Goal: Task Accomplishment & Management: Use online tool/utility

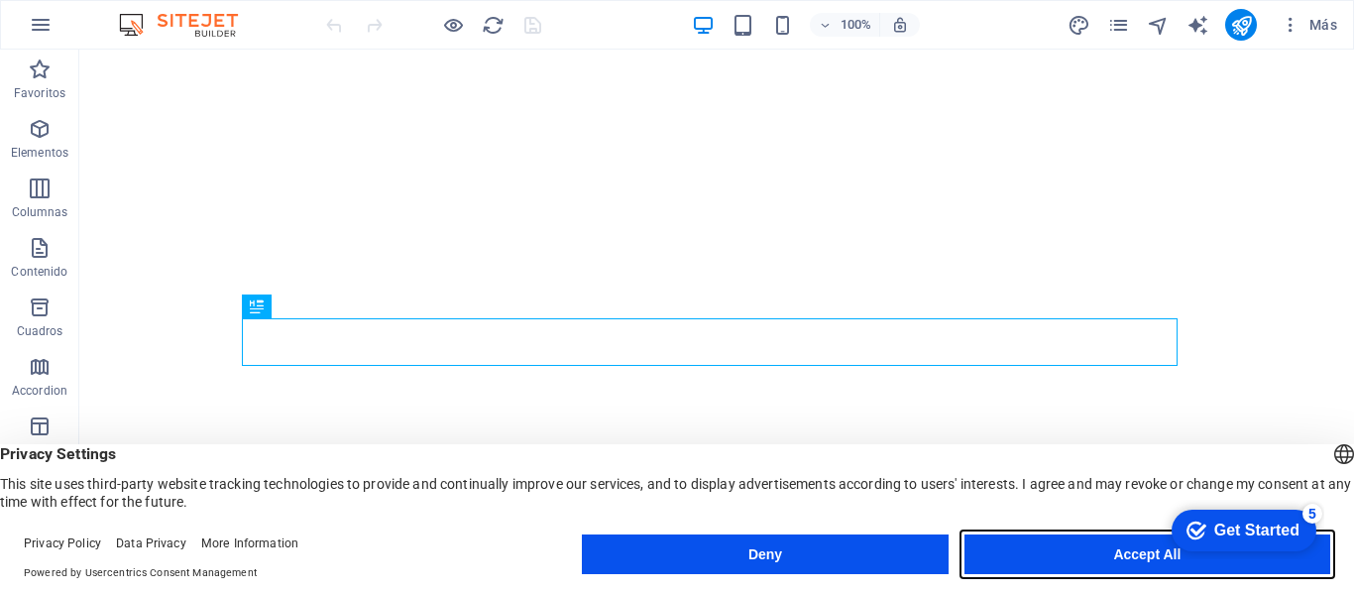
click at [1146, 550] on button "Accept All" at bounding box center [1148, 554] width 366 height 40
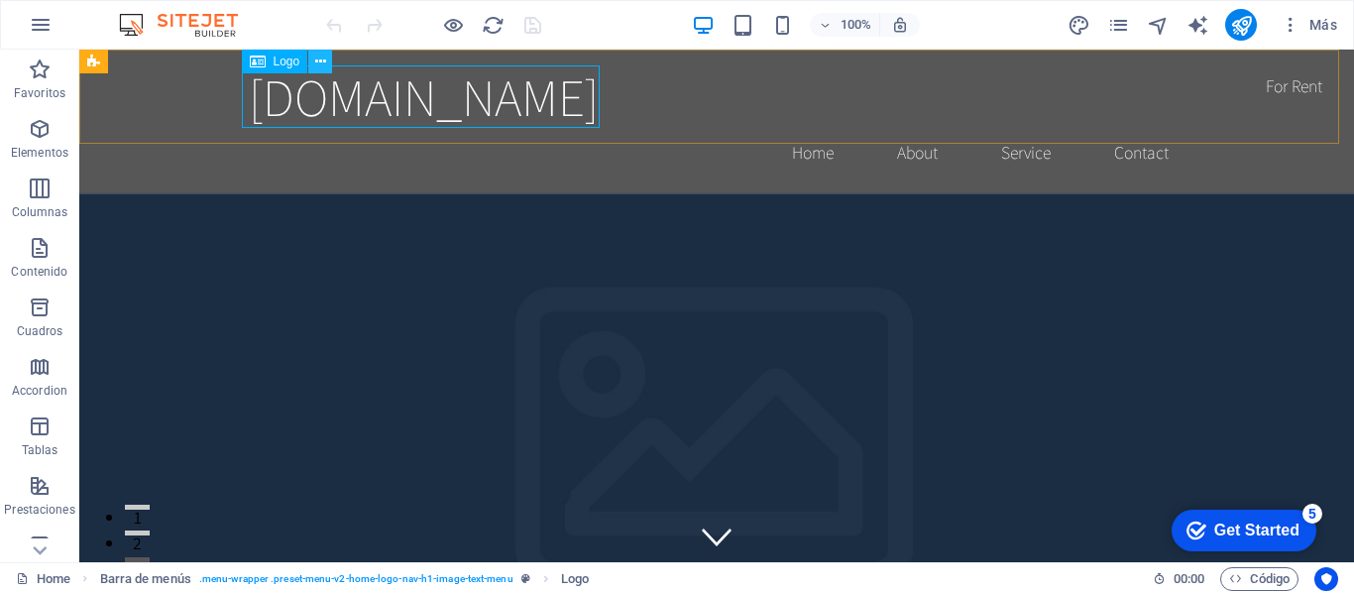
click at [321, 65] on icon at bounding box center [320, 62] width 11 height 21
click at [61, 264] on p "Contenido" at bounding box center [39, 272] width 57 height 16
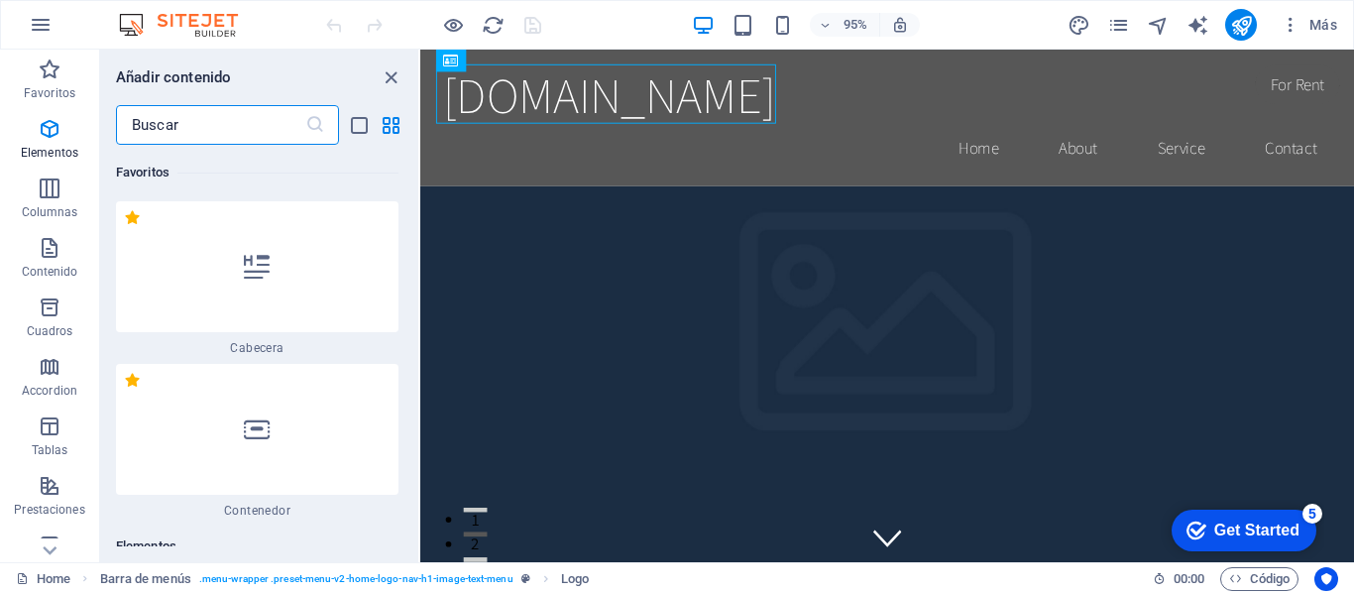
scroll to position [6137, 0]
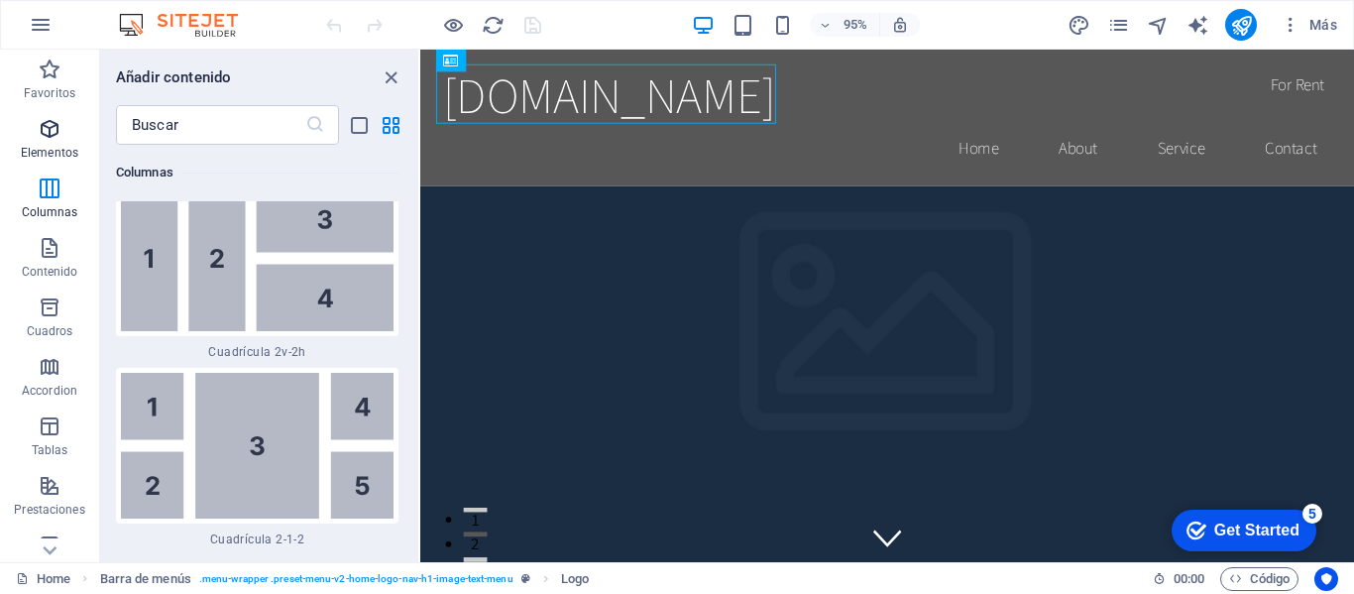
click at [47, 125] on icon "button" at bounding box center [50, 129] width 24 height 24
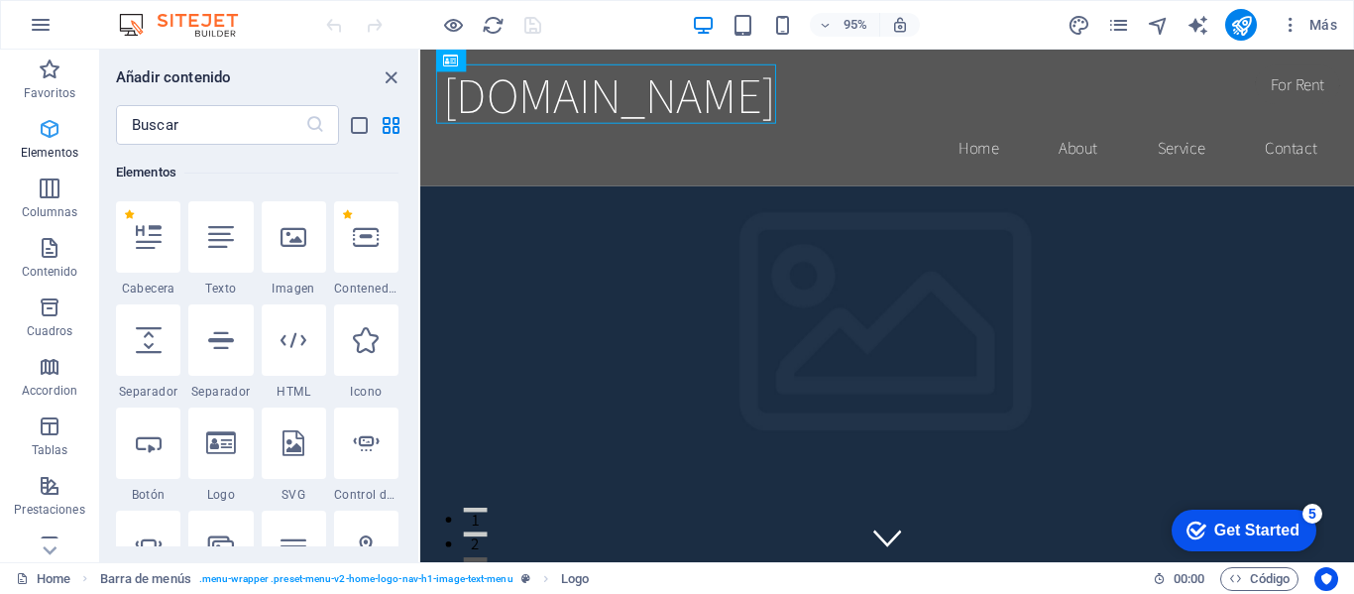
scroll to position [374, 0]
click at [306, 248] on div at bounding box center [294, 236] width 64 height 71
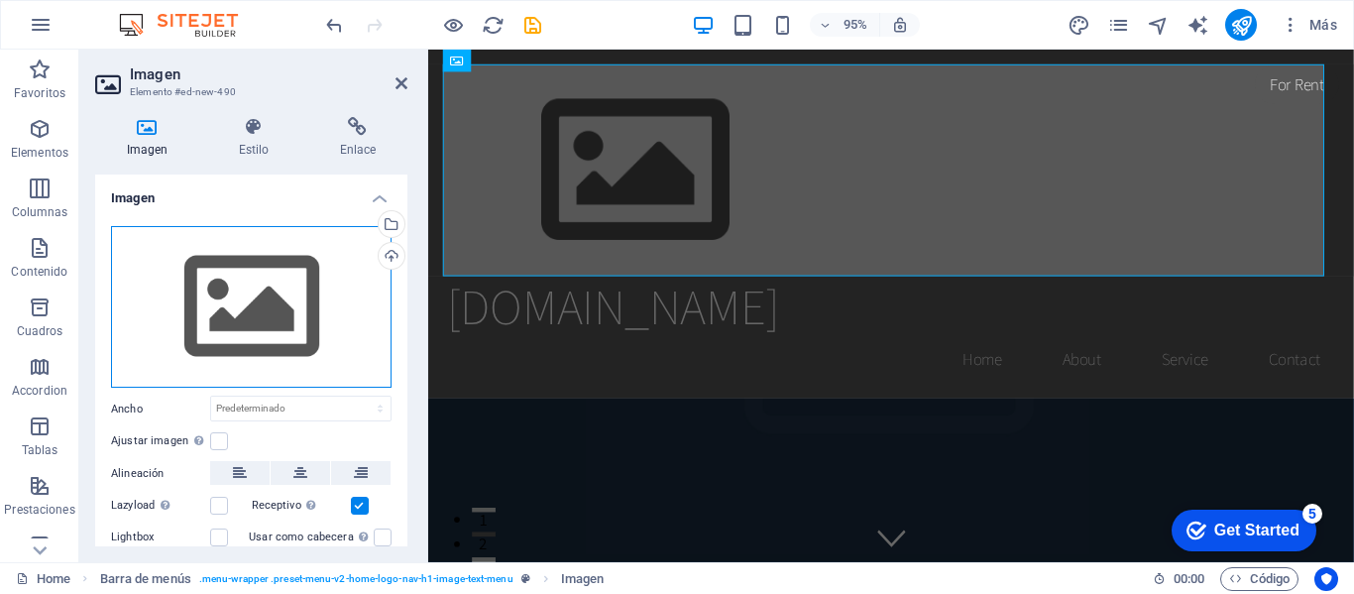
drag, startPoint x: 227, startPoint y: 306, endPoint x: 179, endPoint y: 287, distance: 51.6
click at [179, 287] on div "Arrastra archivos aquí, haz clic para escoger archivos o selecciona archivos de…" at bounding box center [251, 307] width 281 height 163
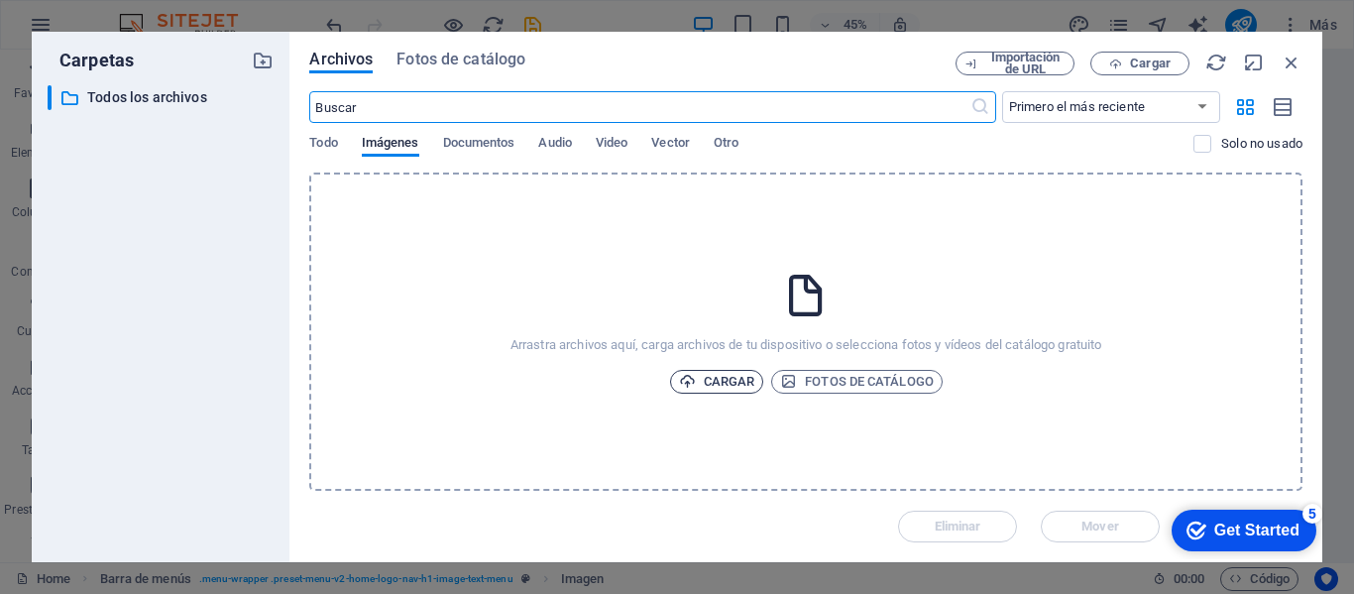
click at [702, 376] on span "Cargar" at bounding box center [717, 382] width 76 height 24
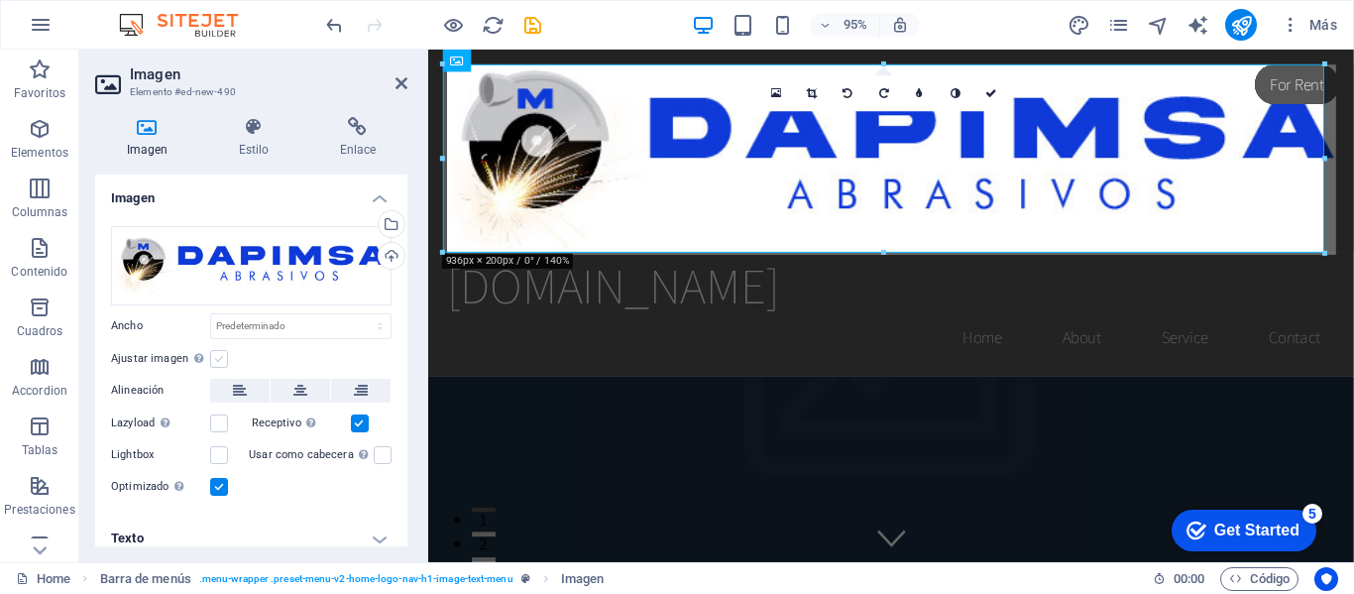
click at [222, 358] on label at bounding box center [219, 359] width 18 height 18
click at [0, 0] on input "Ajustar imagen Ajustar imagen automáticamente a un ancho y alto fijo" at bounding box center [0, 0] width 0 height 0
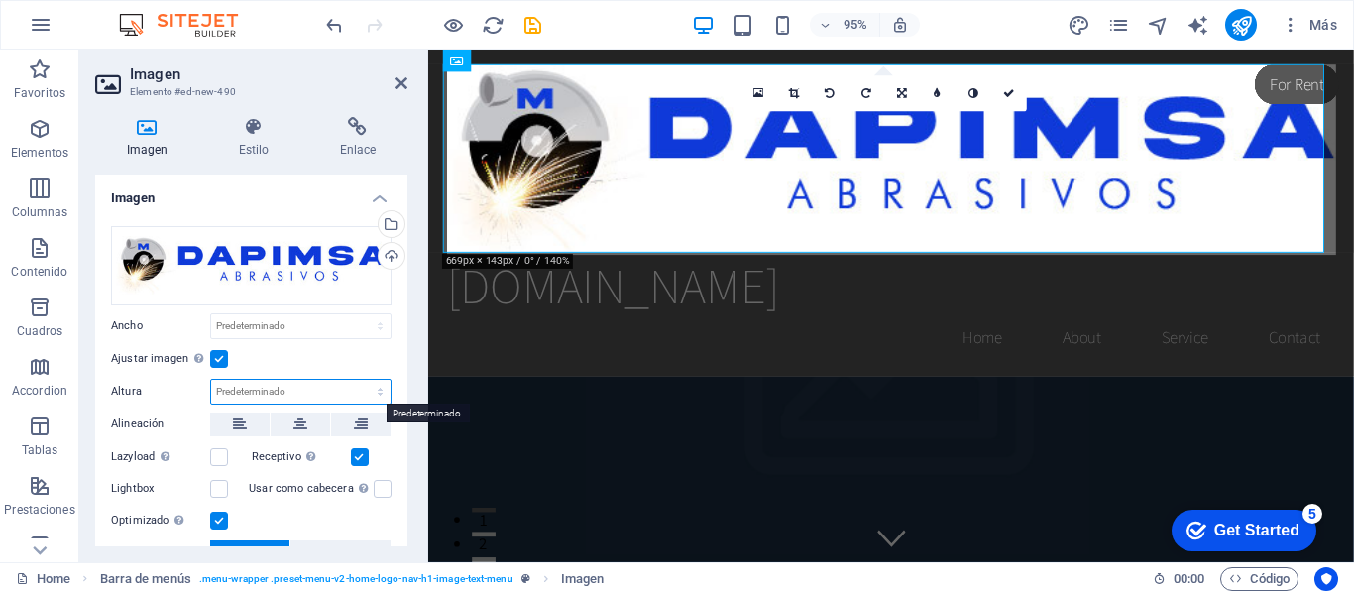
click at [291, 389] on select "Predeterminado automático px" at bounding box center [300, 392] width 179 height 24
click at [211, 380] on select "Predeterminado automático px" at bounding box center [300, 392] width 179 height 24
select select "DISABLED_OPTION_VALUE"
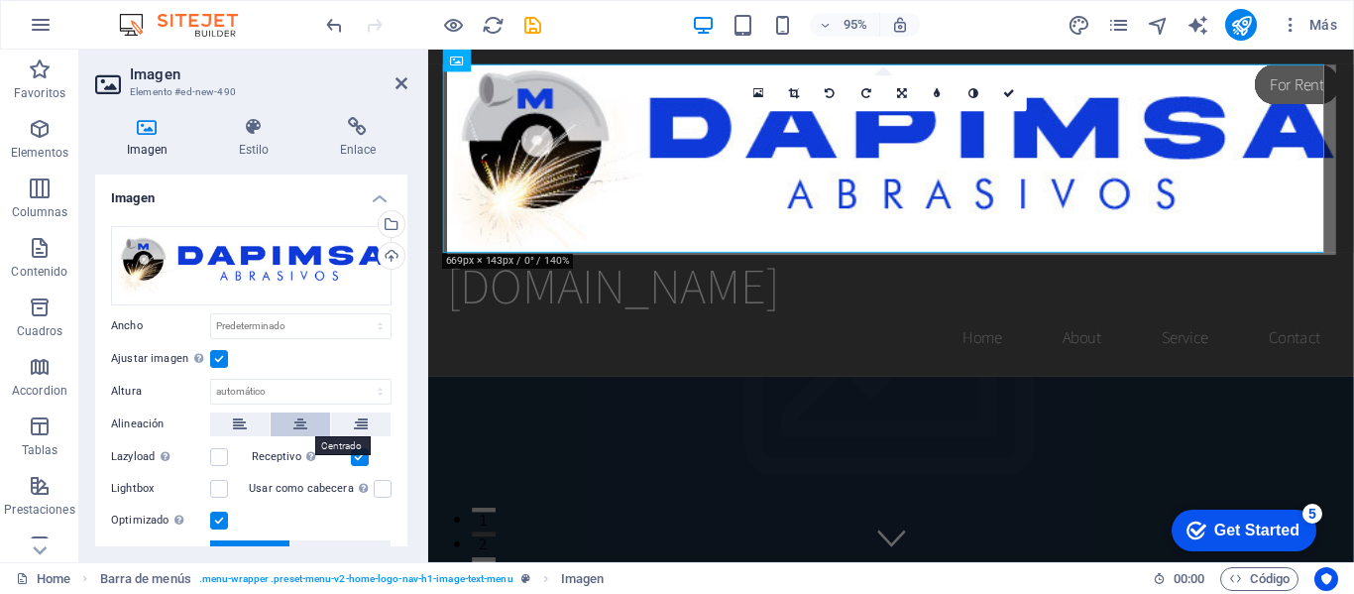
click at [311, 422] on button at bounding box center [300, 424] width 59 height 24
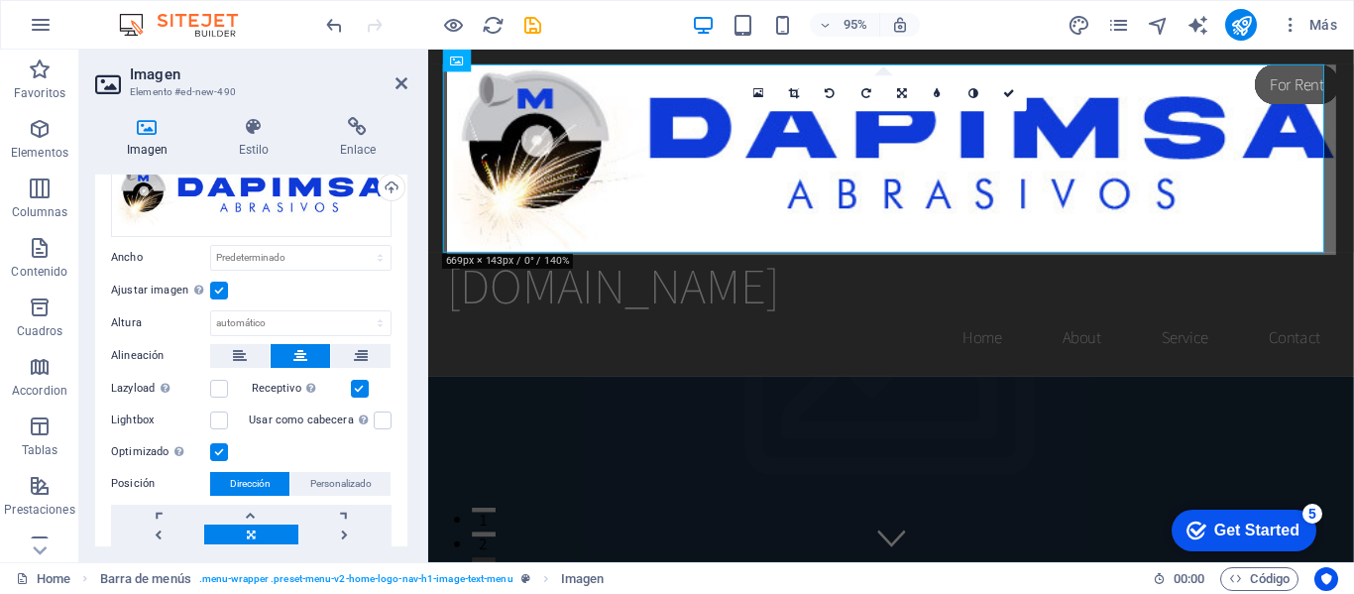
scroll to position [0, 0]
